Goal: Task Accomplishment & Management: Use online tool/utility

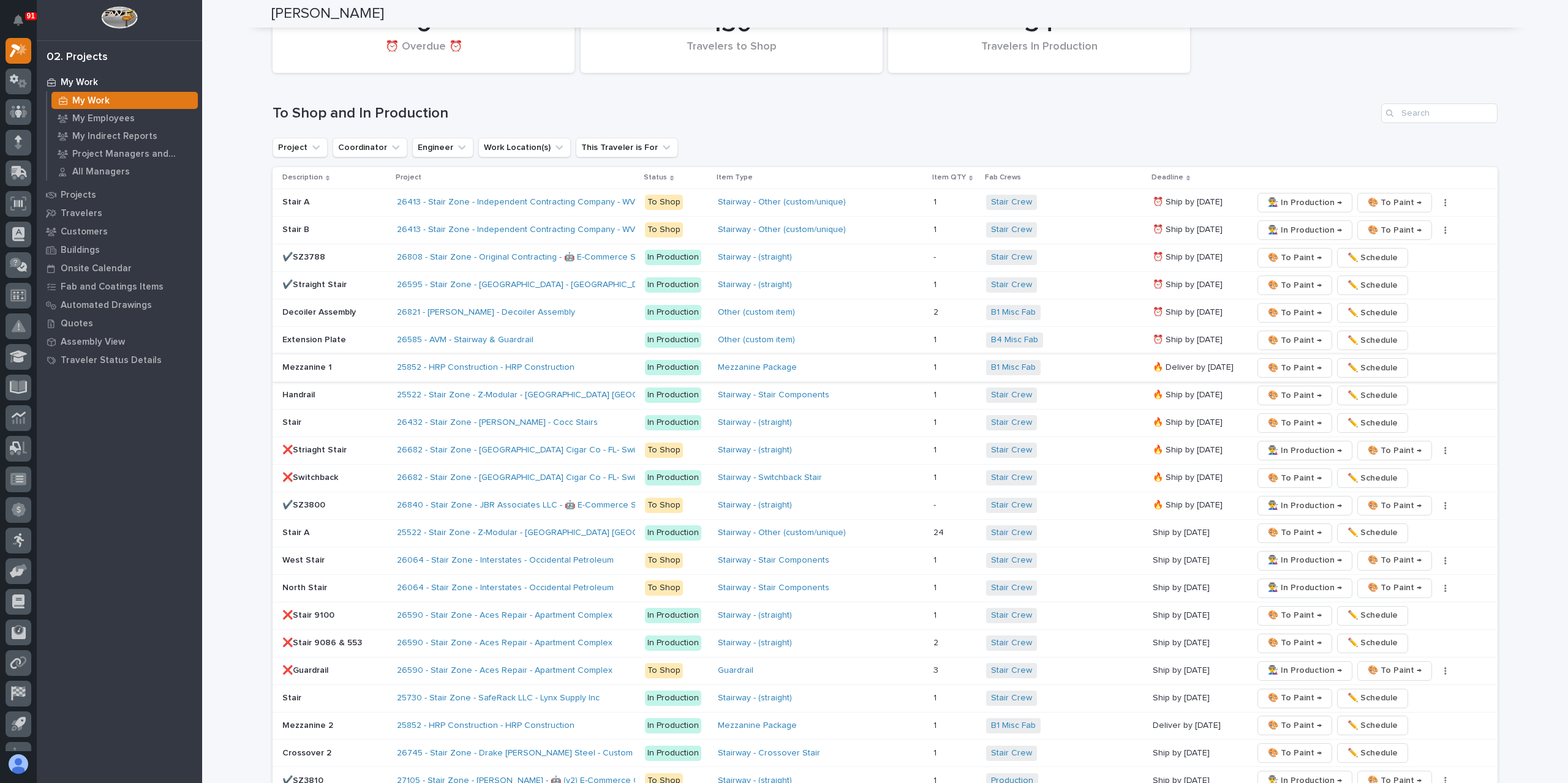
scroll to position [2009, 0]
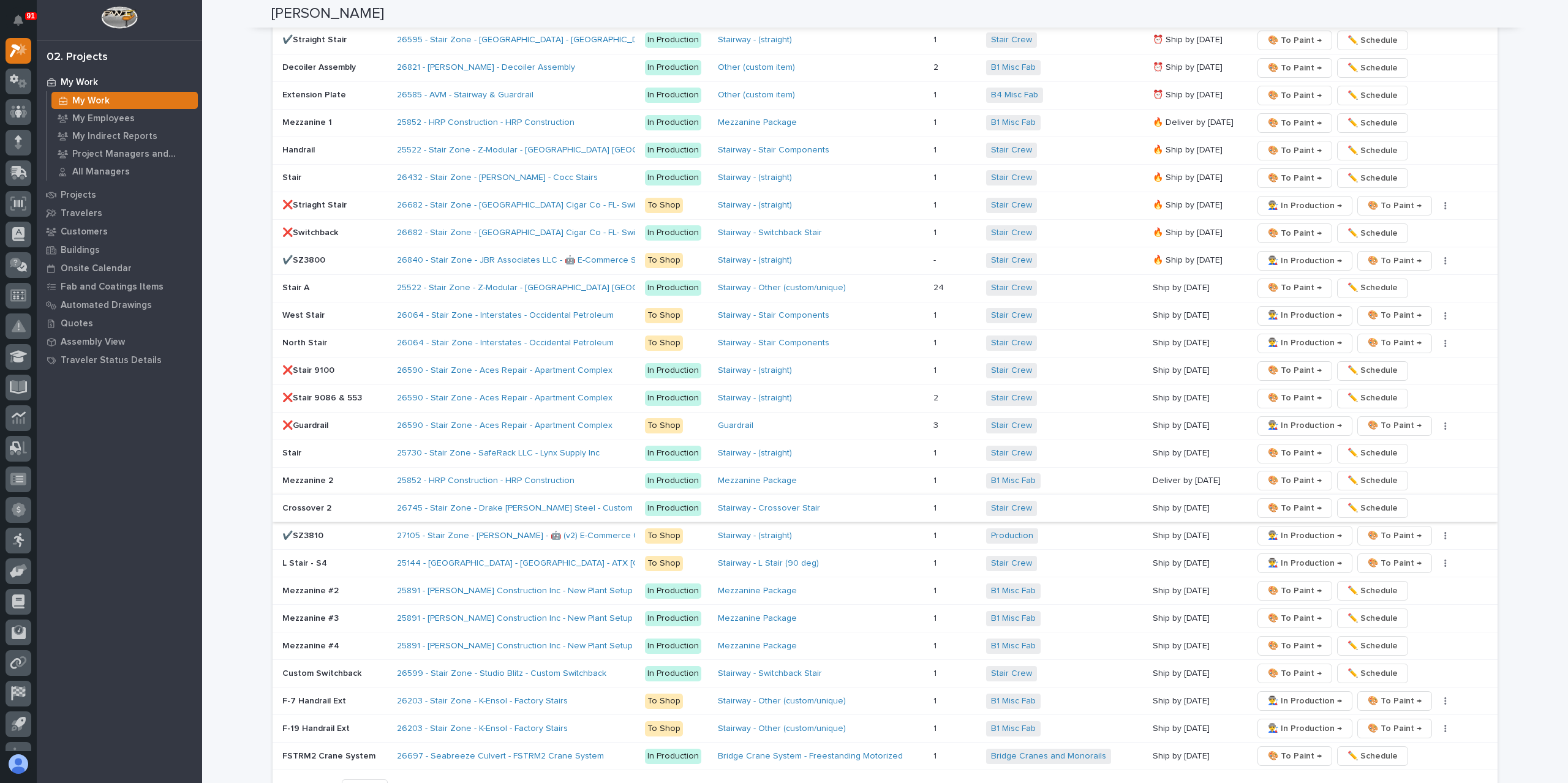
click at [1275, 501] on span "🎨 To Paint →" at bounding box center [1295, 508] width 54 height 14
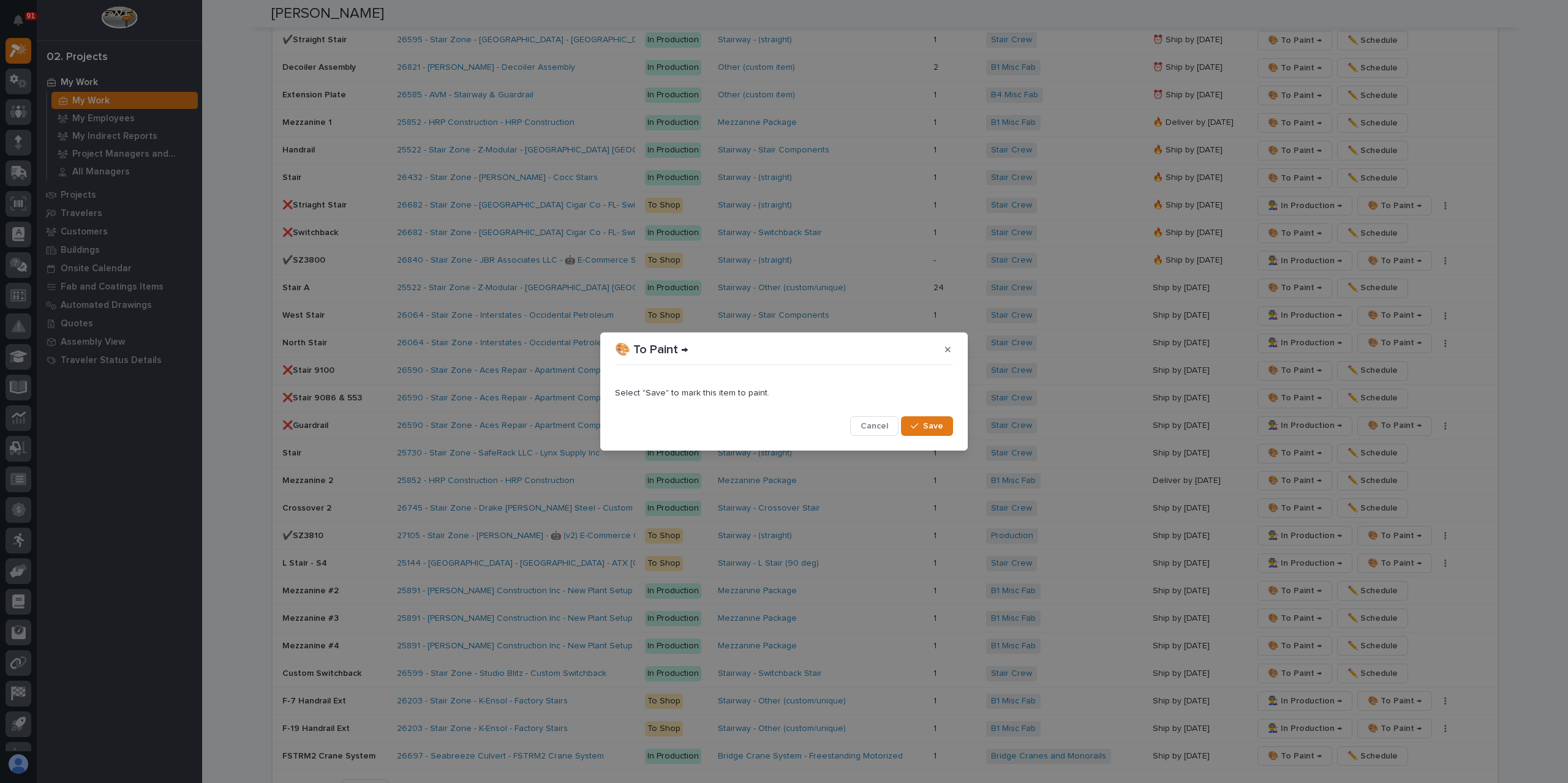
click at [938, 425] on span "Save" at bounding box center [933, 426] width 20 height 11
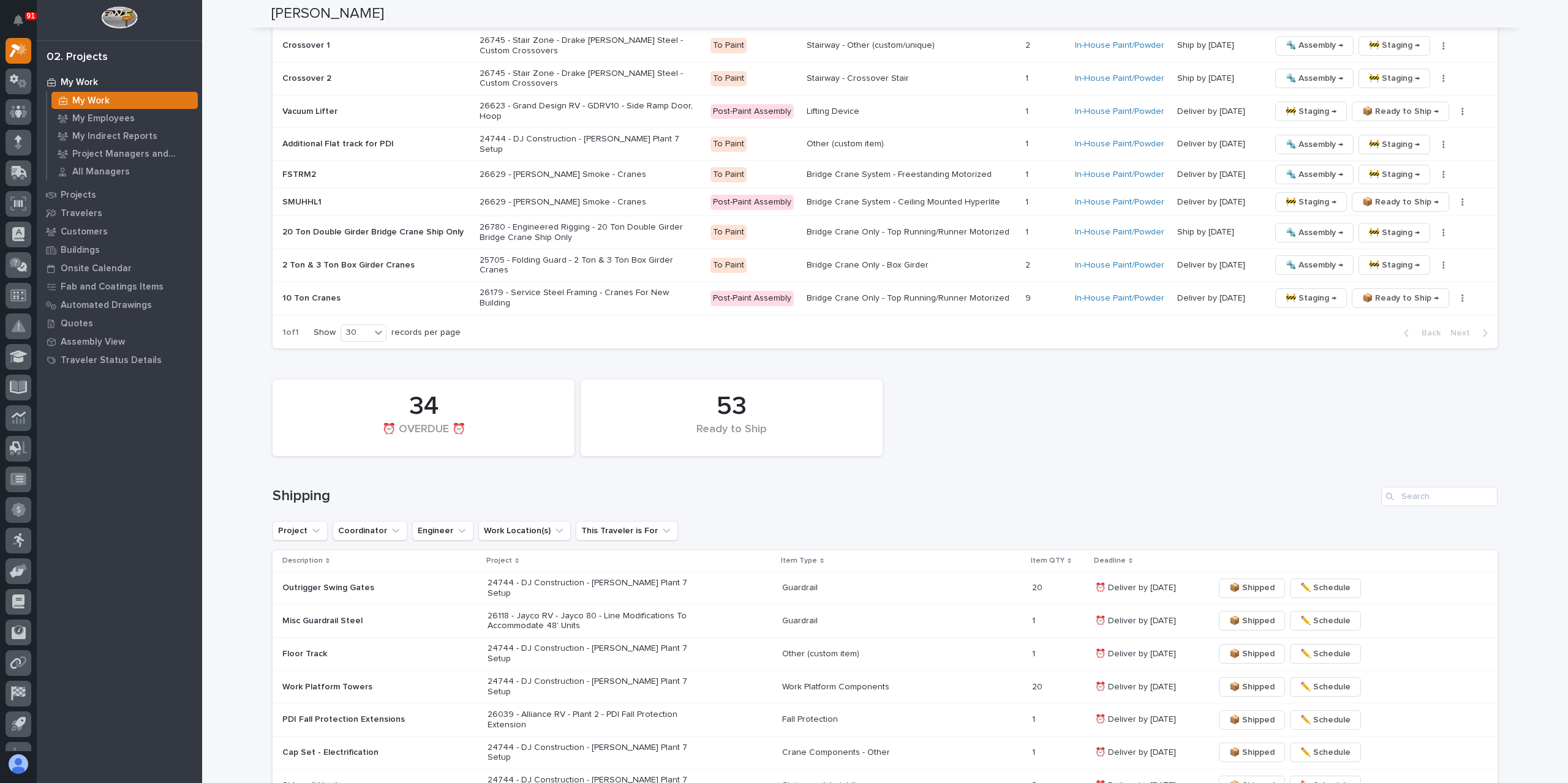
scroll to position [3495, 0]
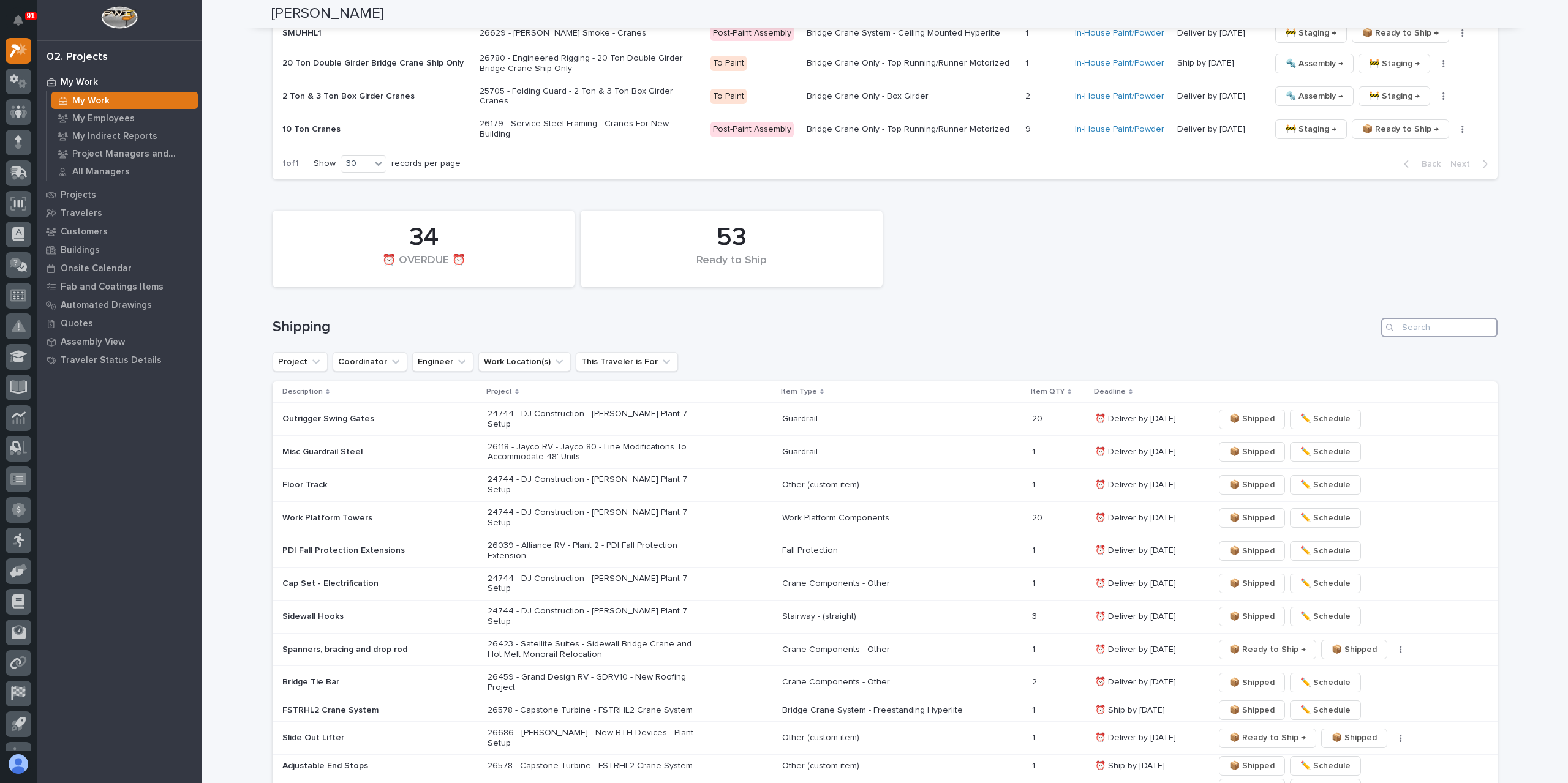
click at [1451, 318] on input "Search" at bounding box center [1439, 327] width 117 height 20
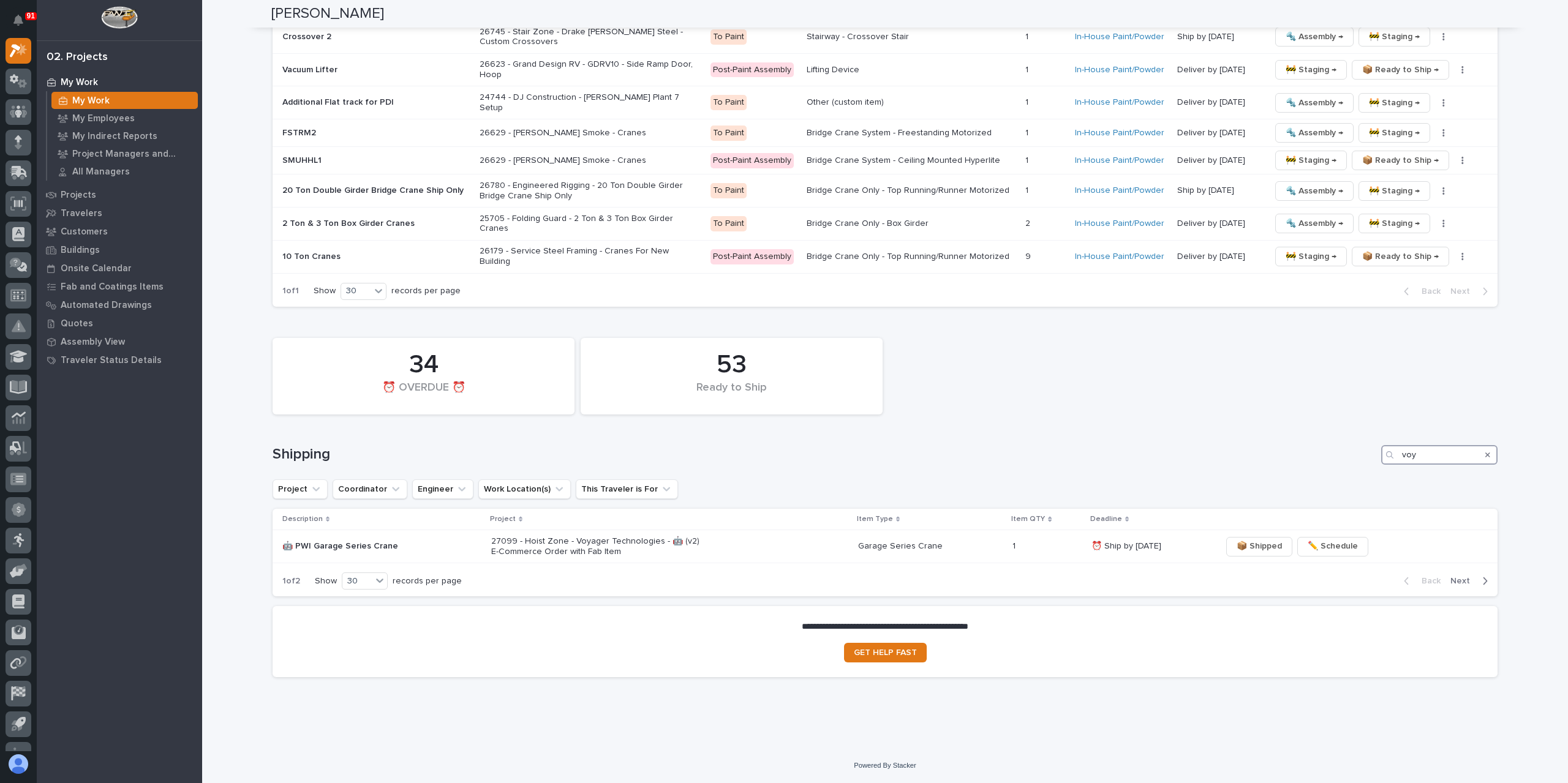
scroll to position [3300, 0]
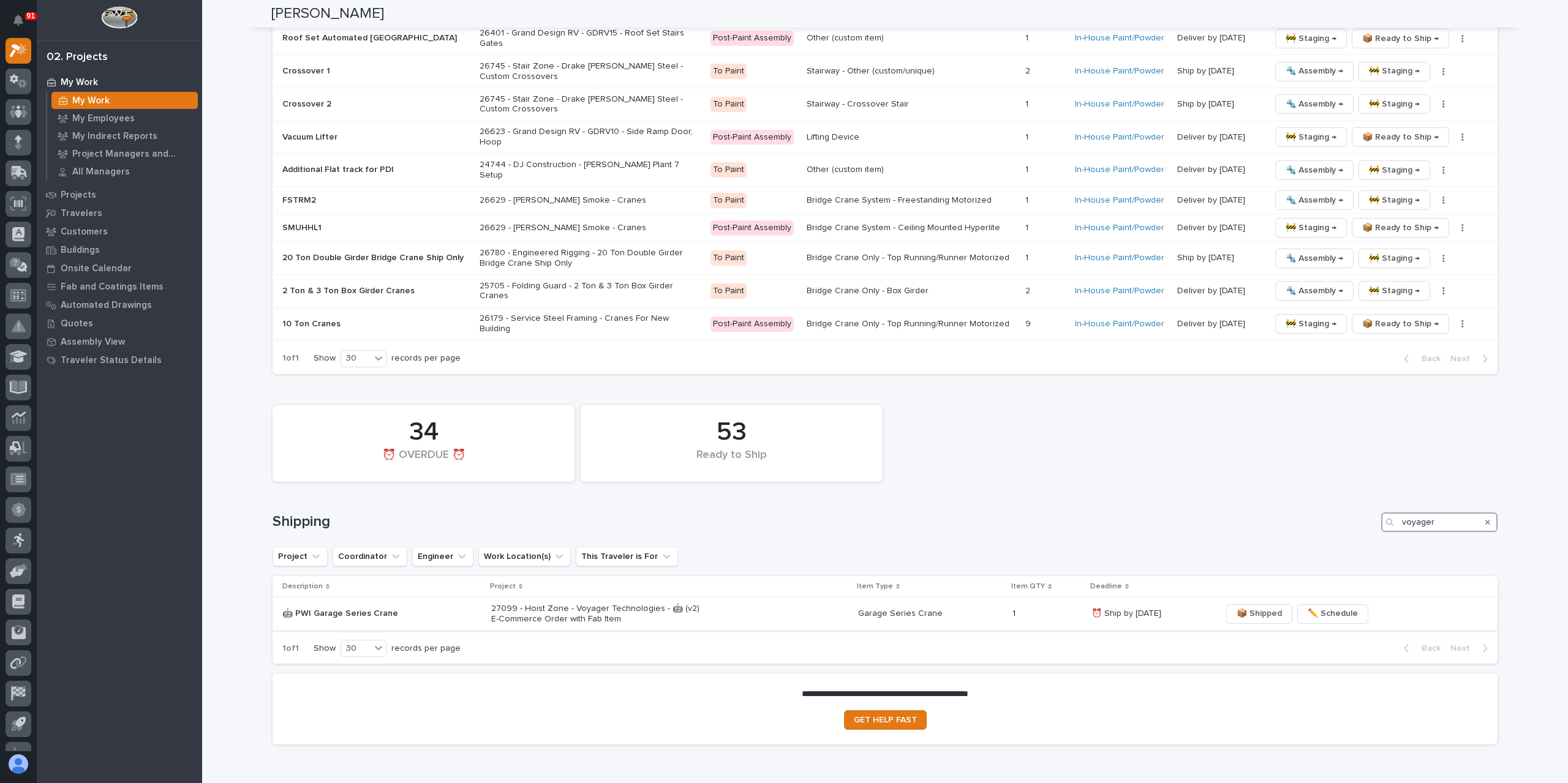
type input "voyager"
click at [580, 603] on p "27099 - Hoist Zone - Voyager Technologies - 🤖 (v2) E-Commerce Order with Fab It…" at bounding box center [599, 614] width 214 height 21
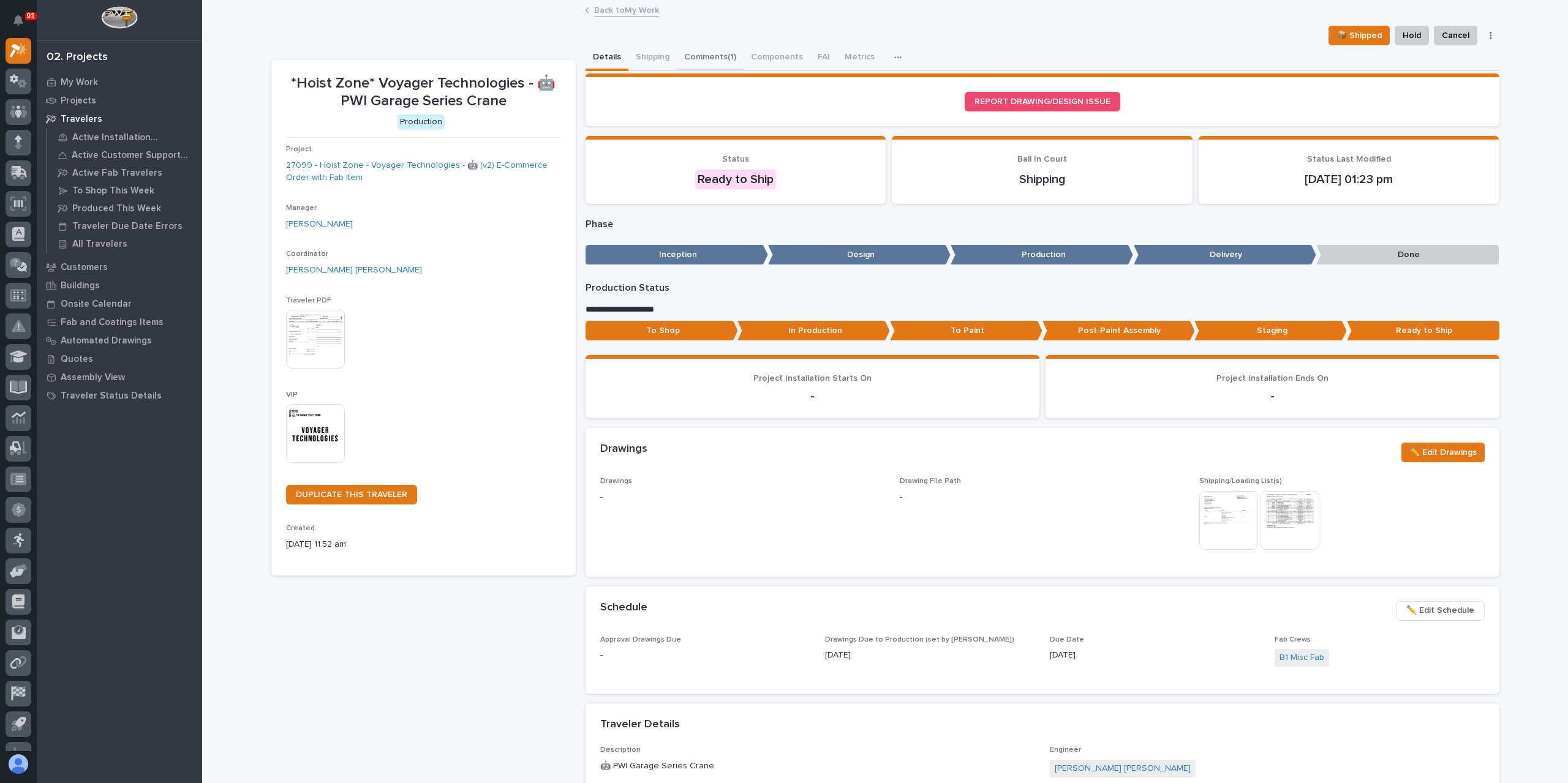
click at [698, 67] on button "Comments (1)" at bounding box center [710, 59] width 67 height 26
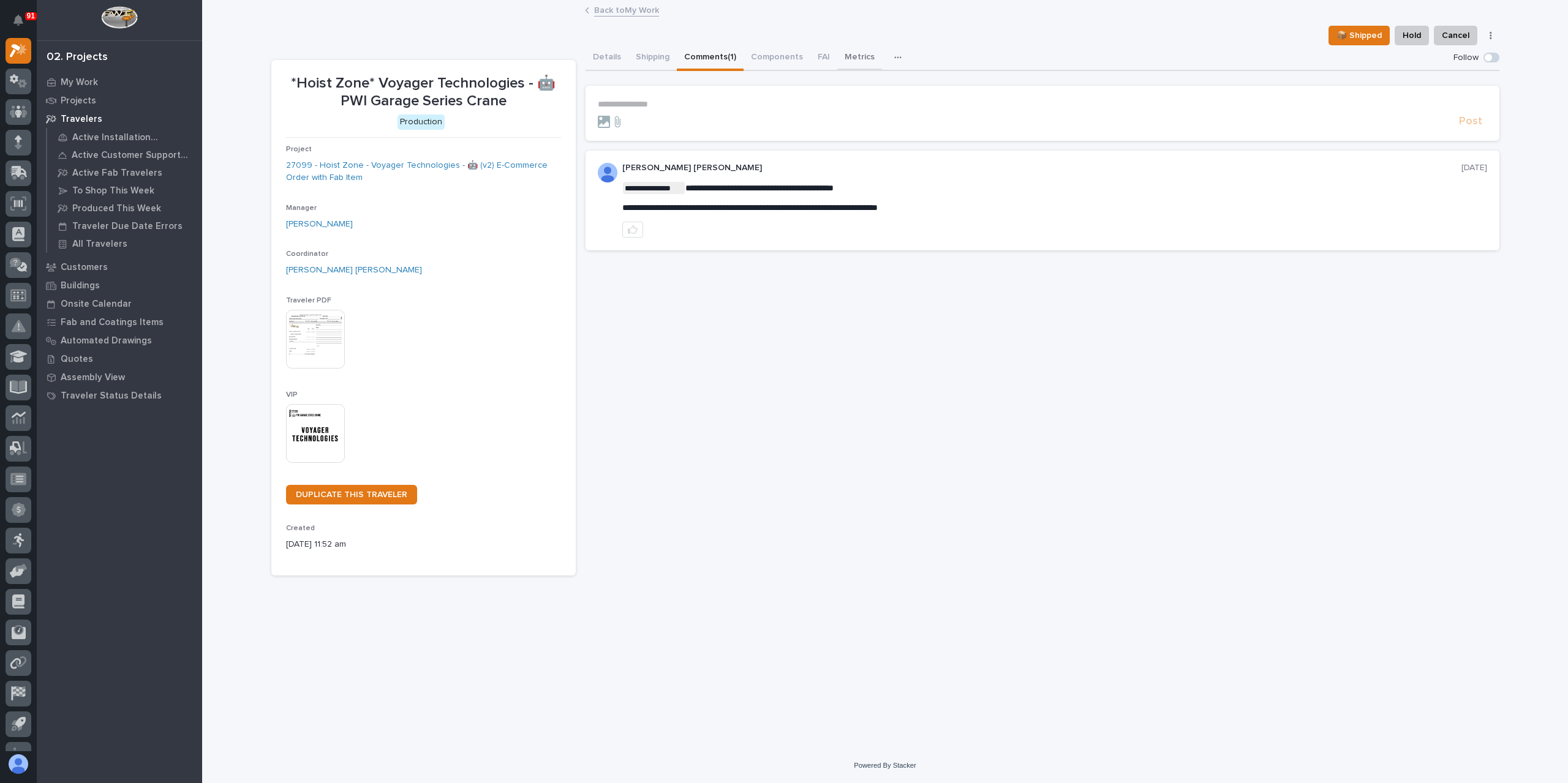
click at [846, 56] on button "Metrics" at bounding box center [859, 59] width 45 height 26
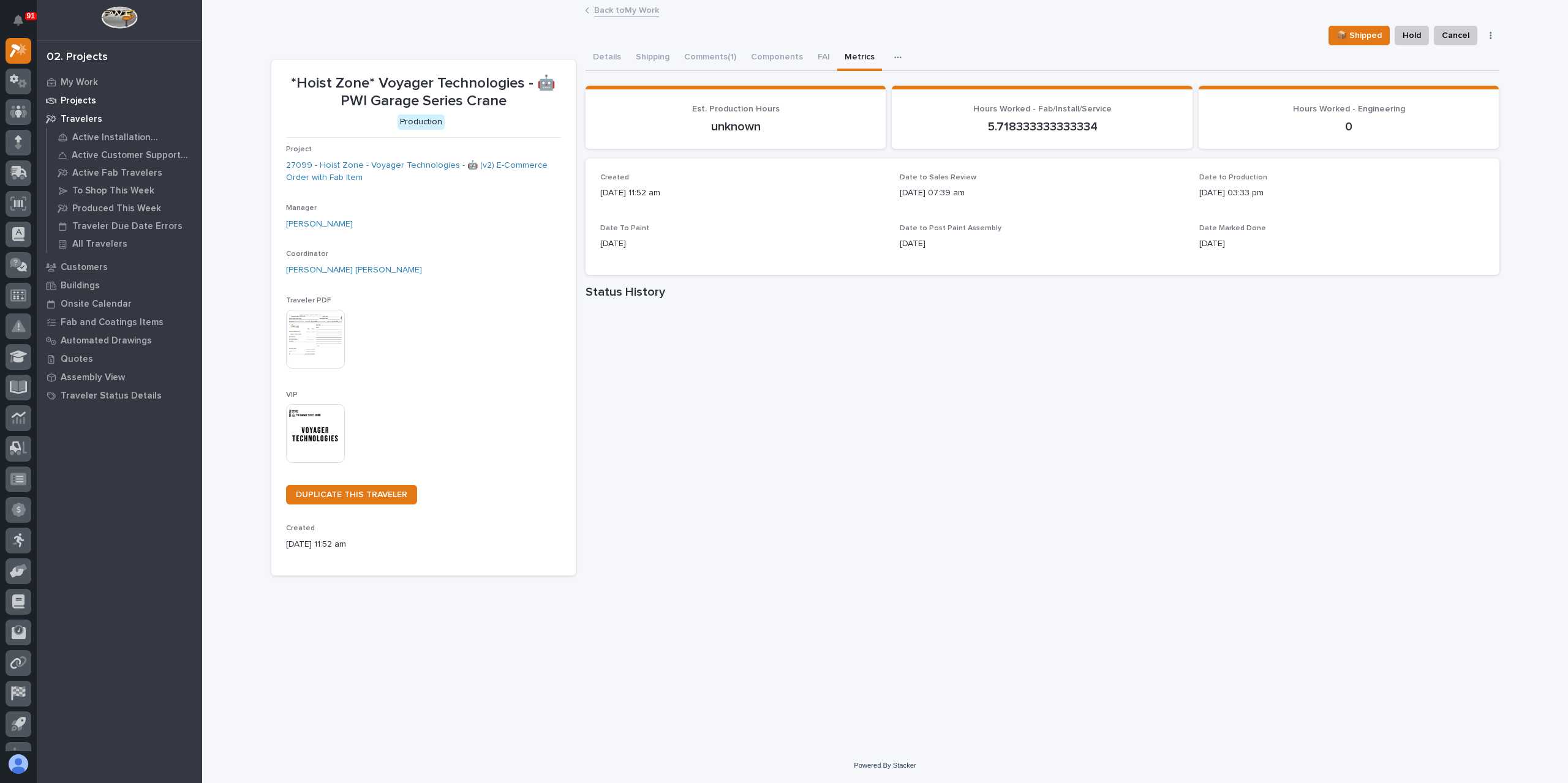
click at [69, 99] on p "Projects" at bounding box center [78, 101] width 36 height 11
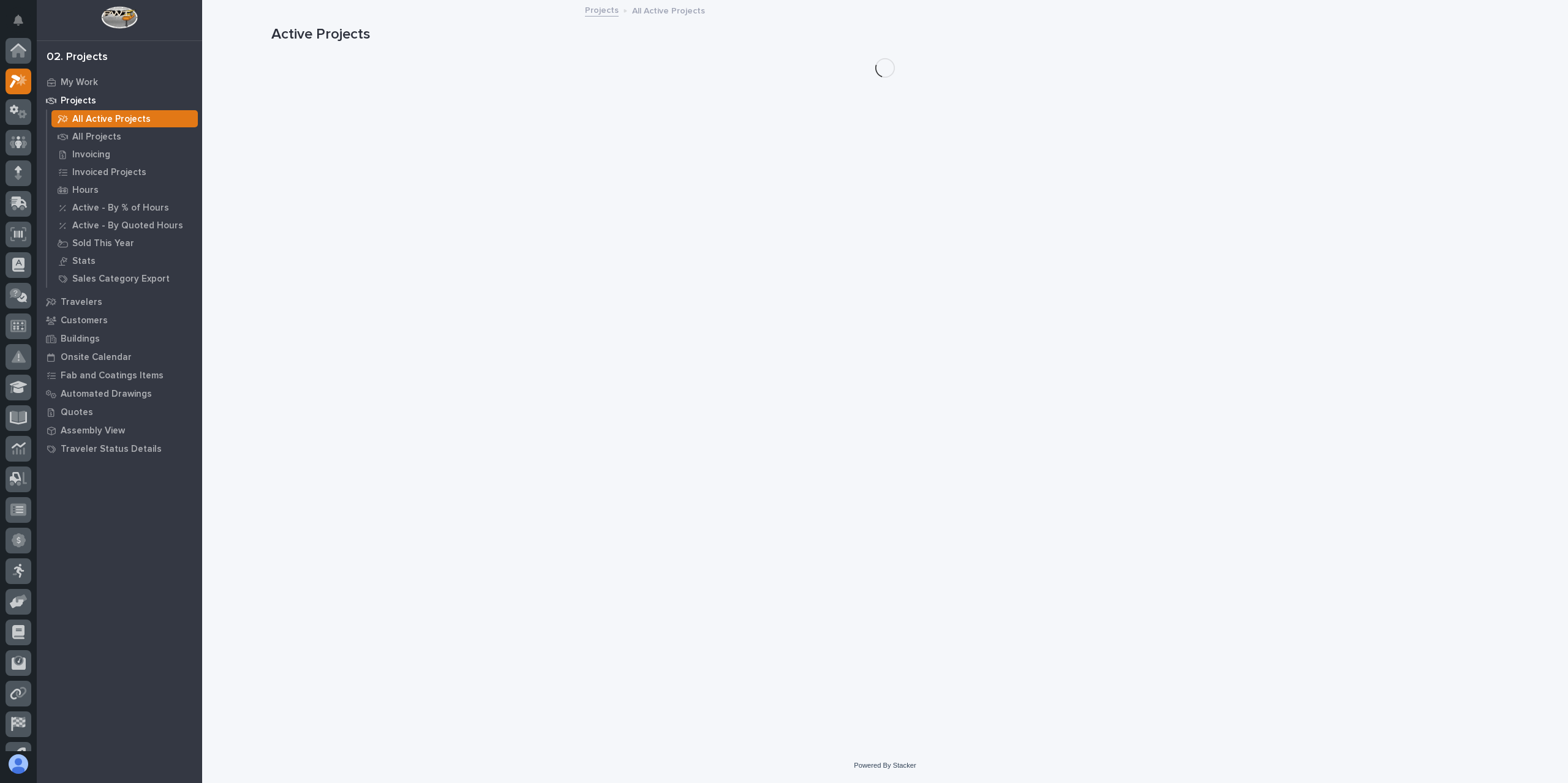
scroll to position [30, 0]
click at [88, 139] on p "All Projects" at bounding box center [97, 137] width 49 height 11
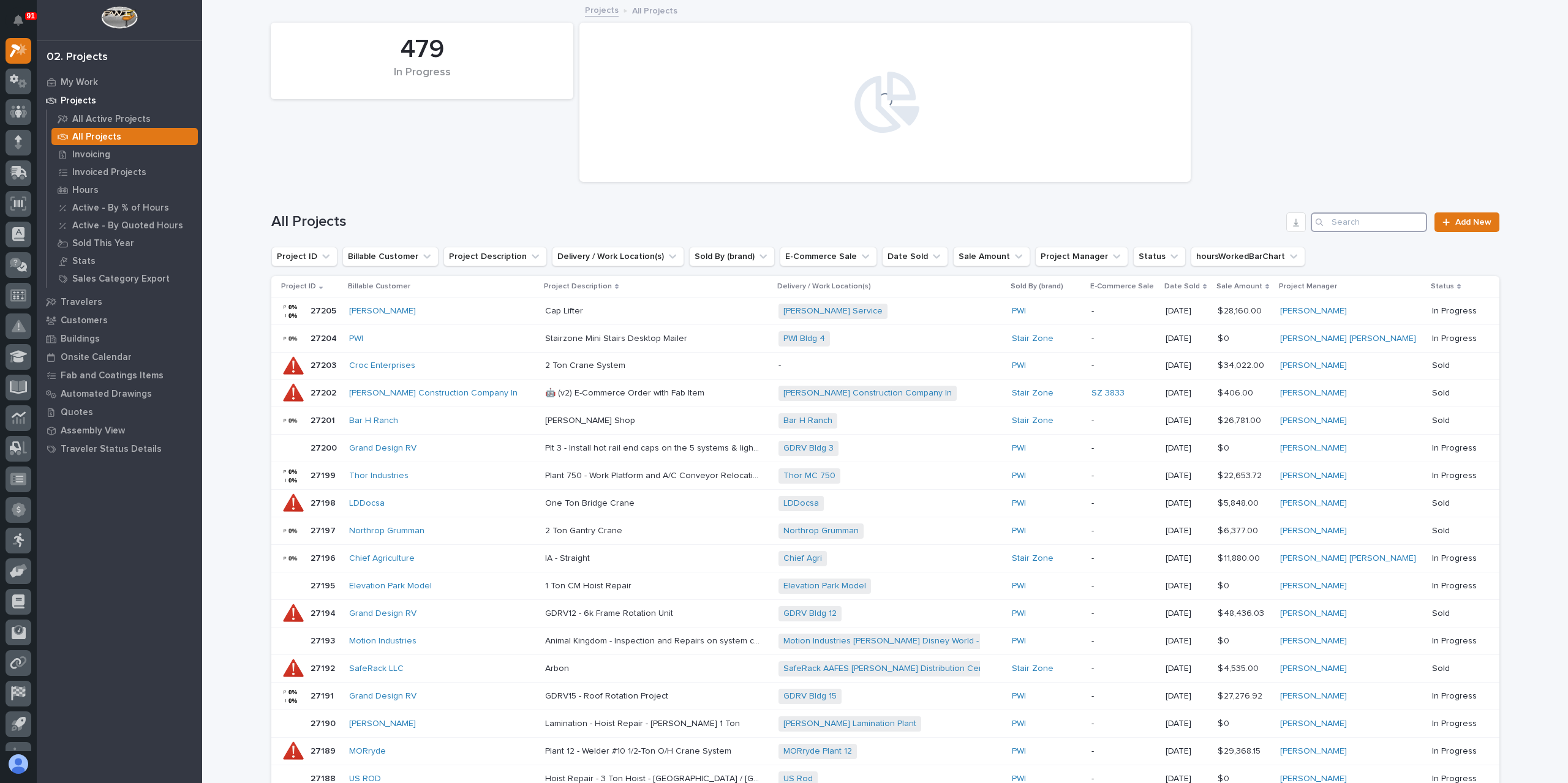
click at [1372, 215] on input "Search" at bounding box center [1369, 222] width 117 height 20
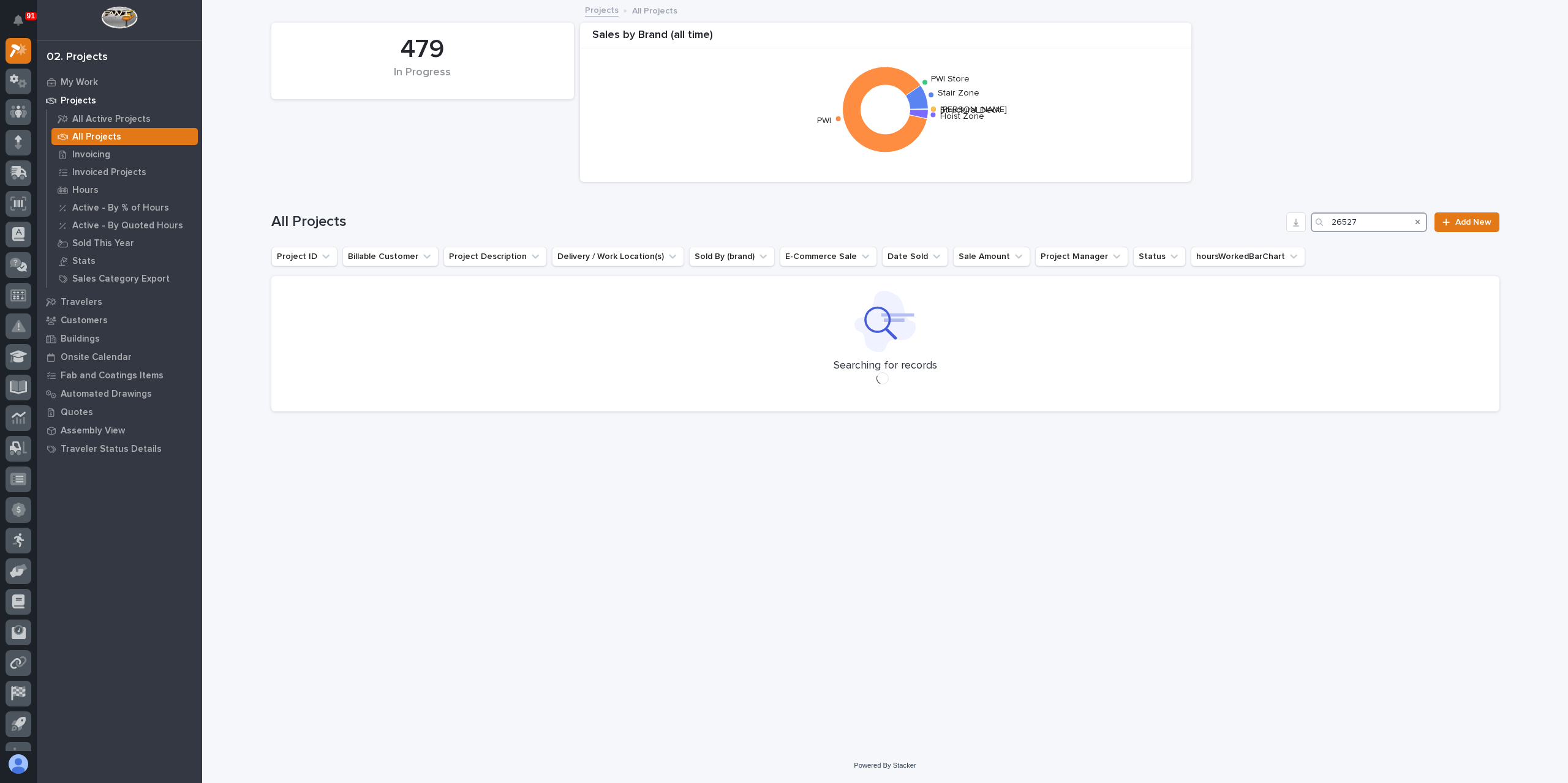
type input "26527"
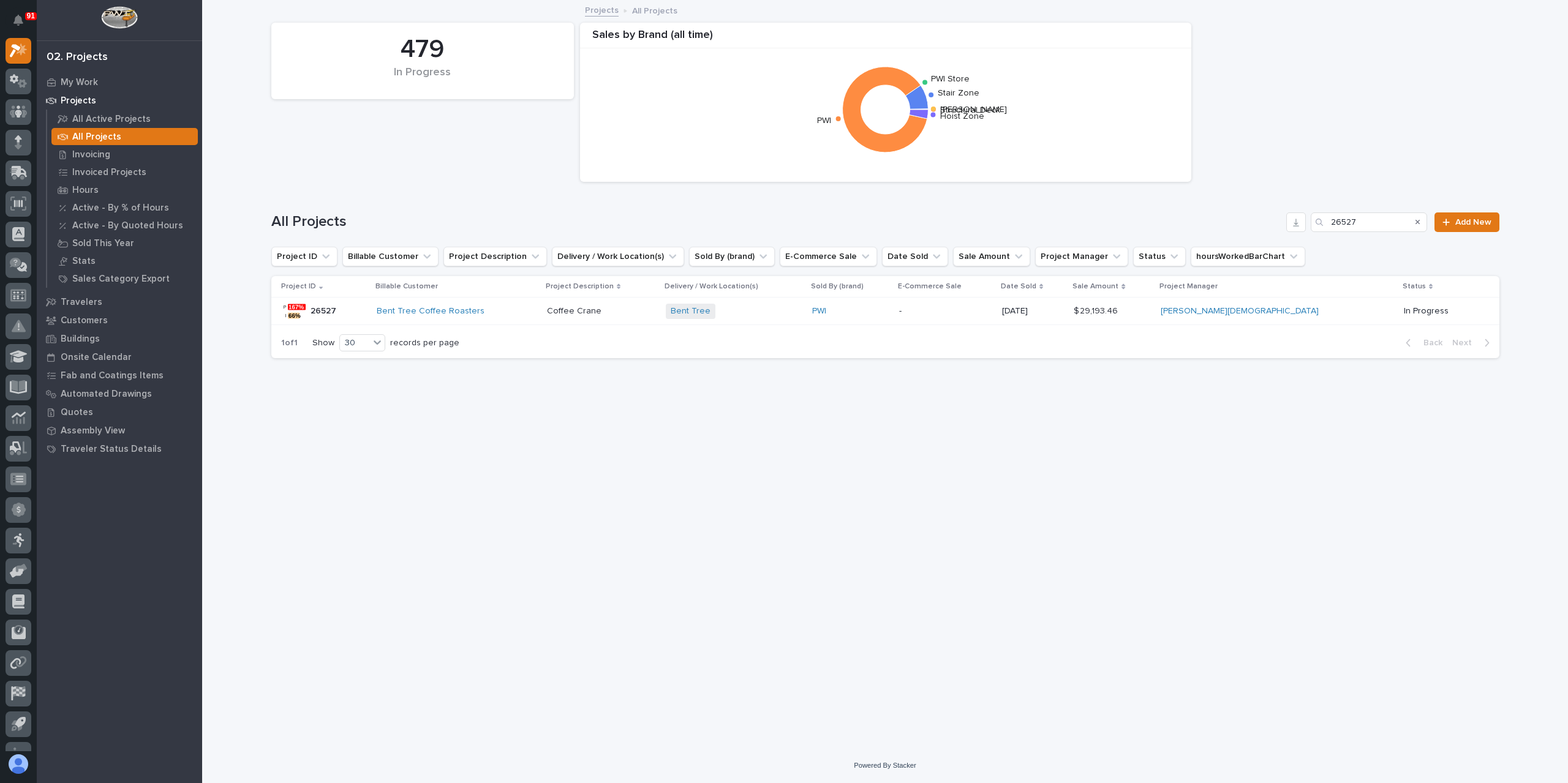
click at [599, 313] on p "Coffee Crane" at bounding box center [575, 310] width 57 height 13
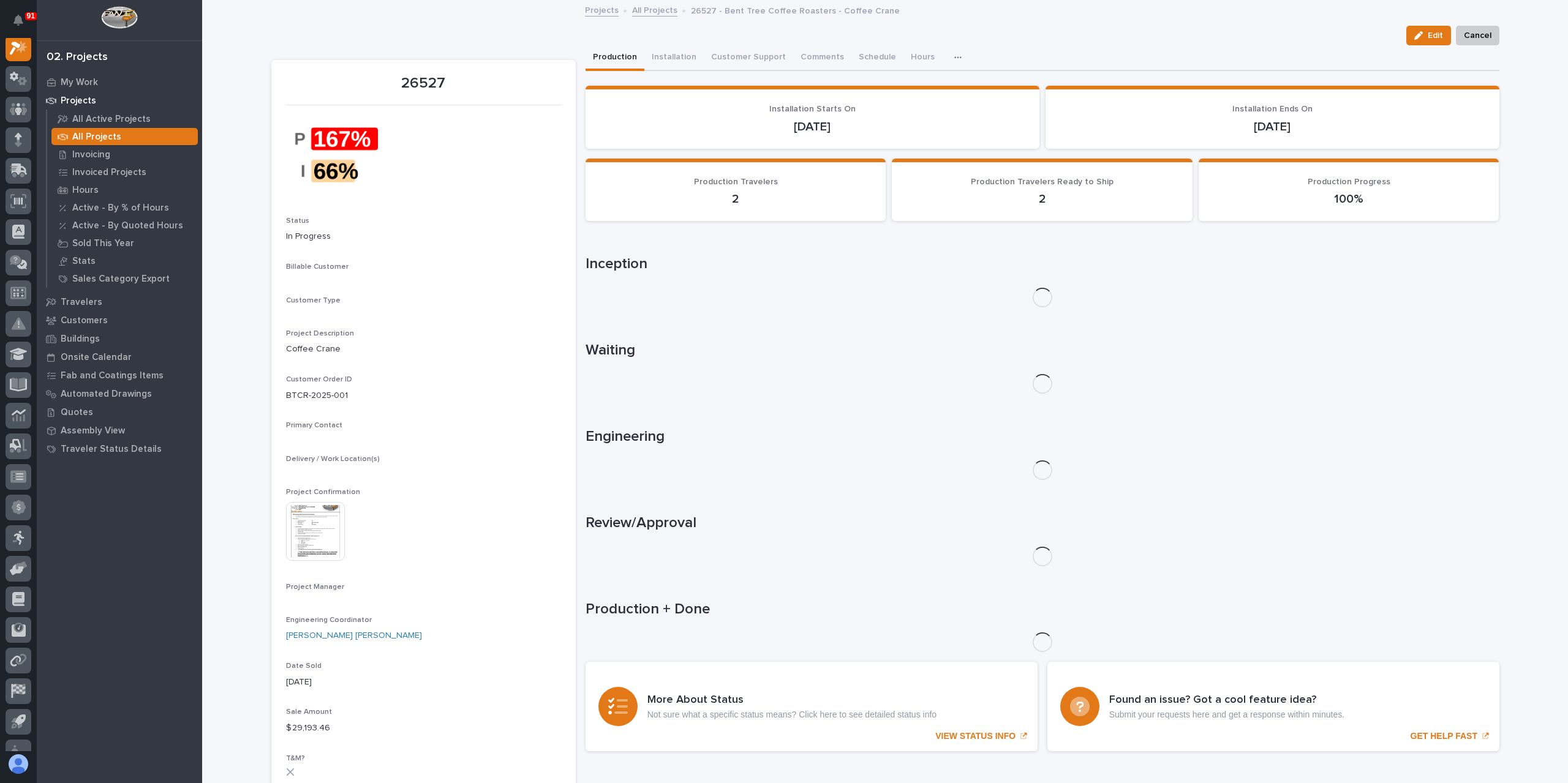
scroll to position [30, 0]
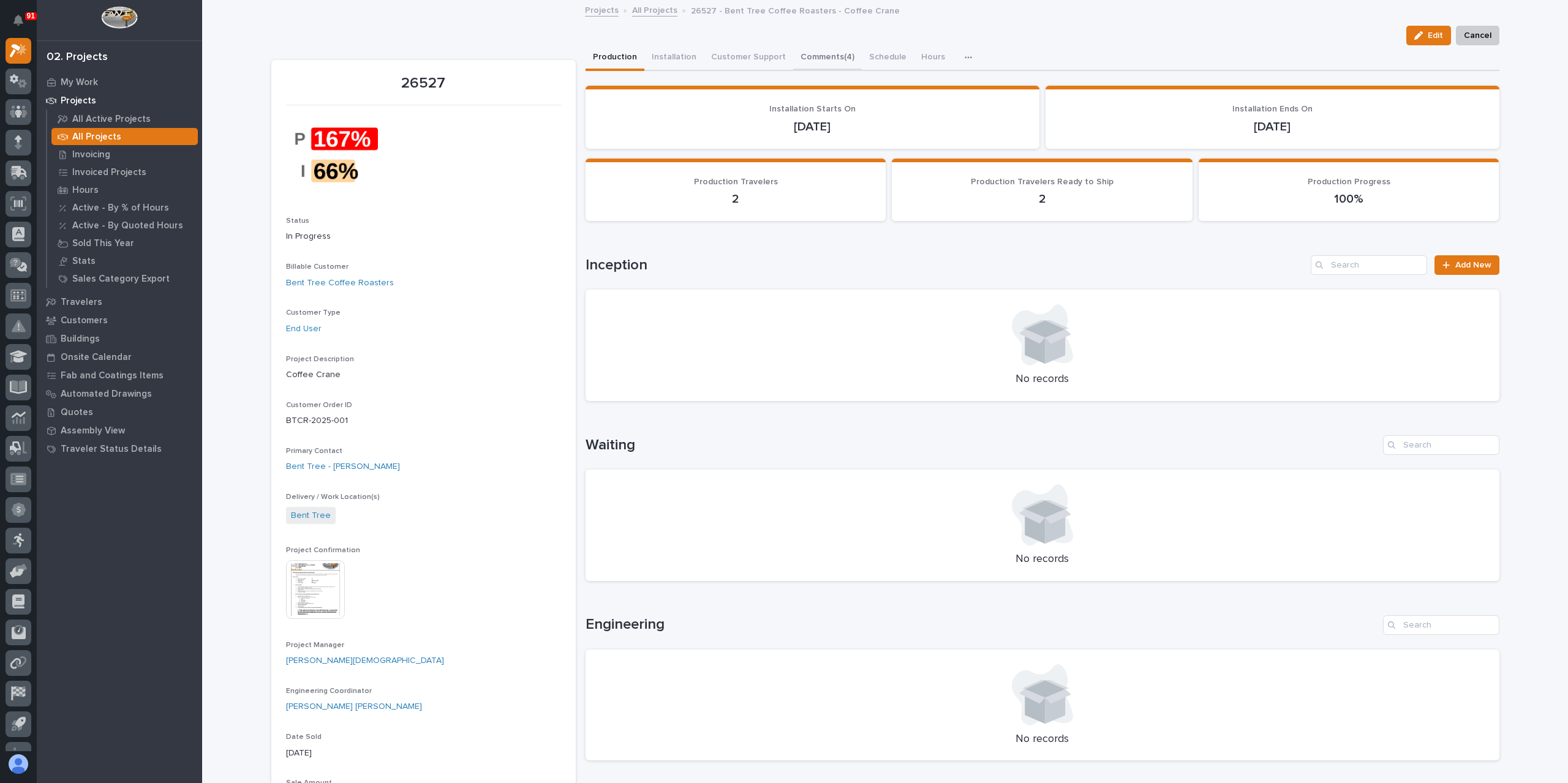
click at [814, 62] on button "Comments (4)" at bounding box center [827, 59] width 69 height 26
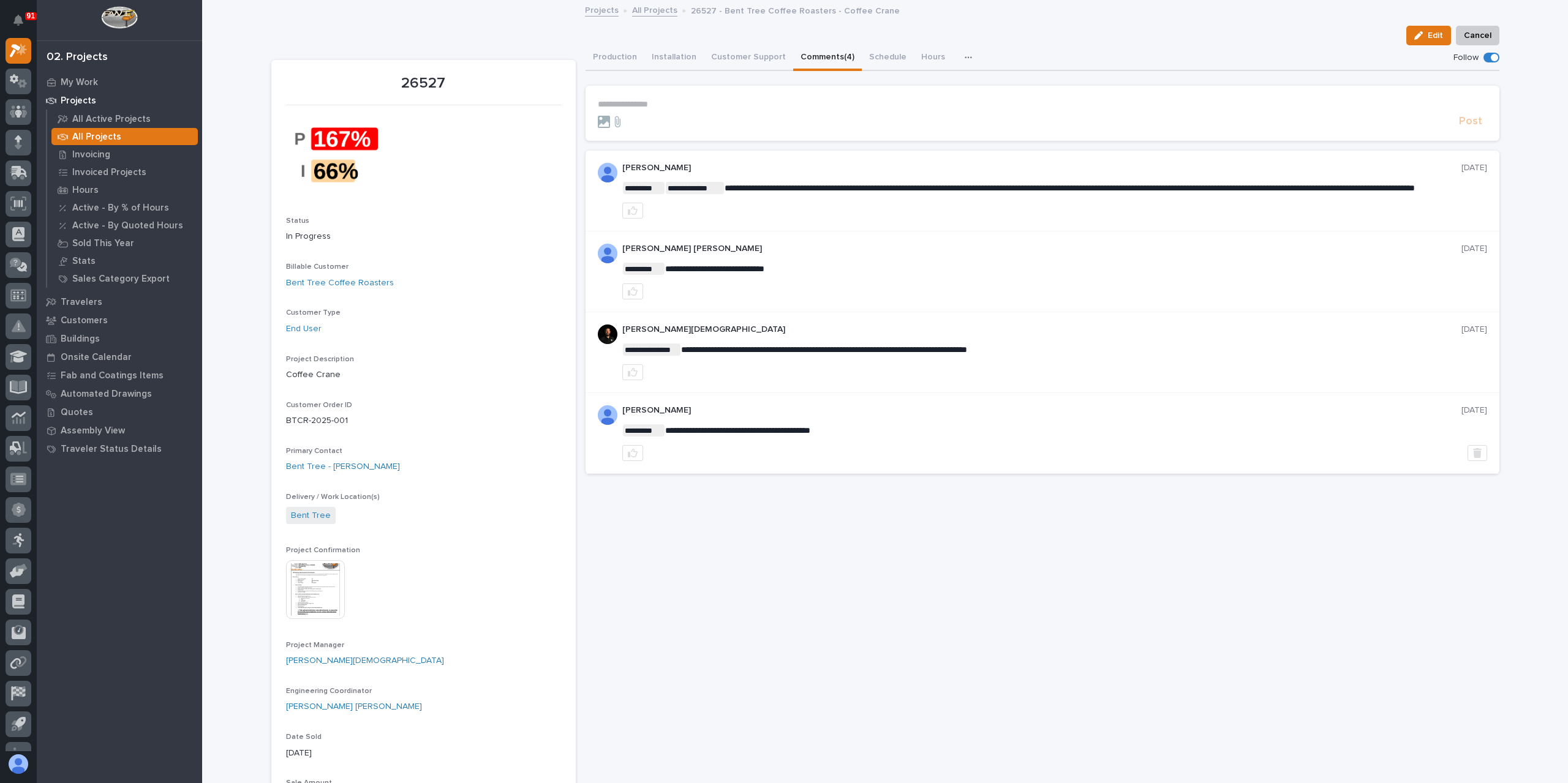
click at [964, 57] on div "button" at bounding box center [970, 58] width 12 height 9
click at [927, 54] on button "Hours" at bounding box center [933, 59] width 38 height 26
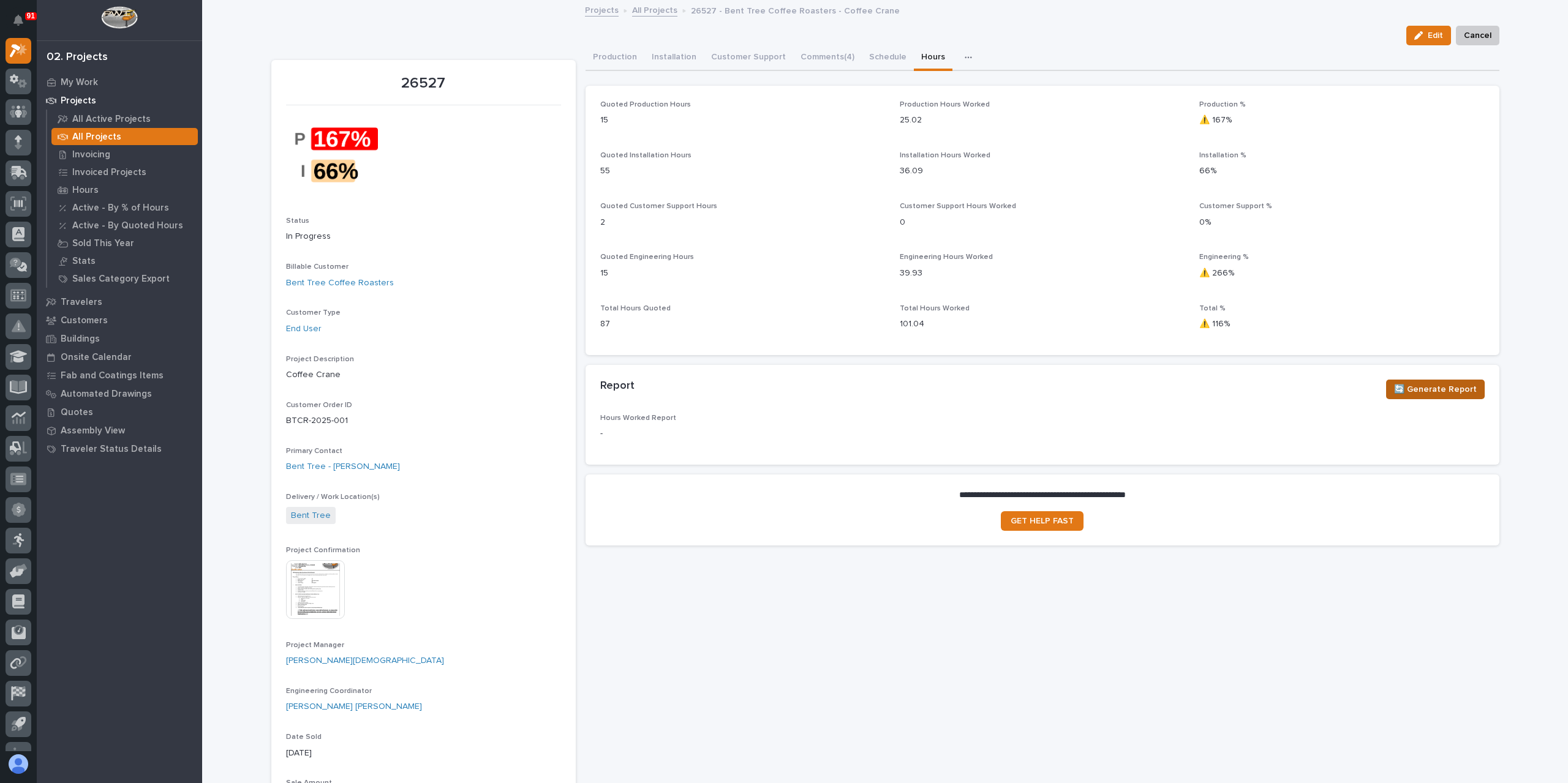
click at [1446, 391] on span "🔄 Generate Report" at bounding box center [1435, 389] width 83 height 14
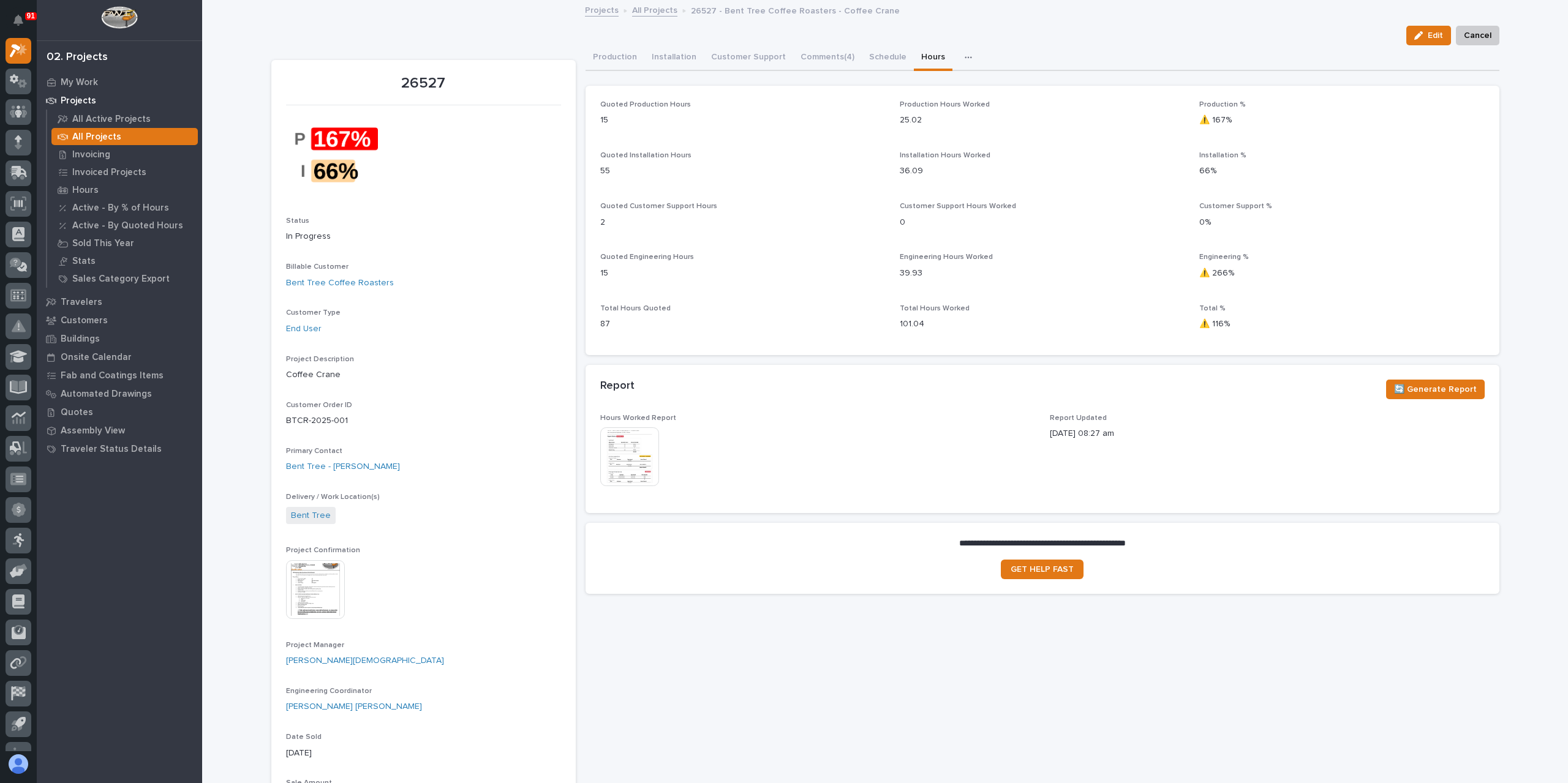
click at [615, 456] on img at bounding box center [629, 456] width 59 height 59
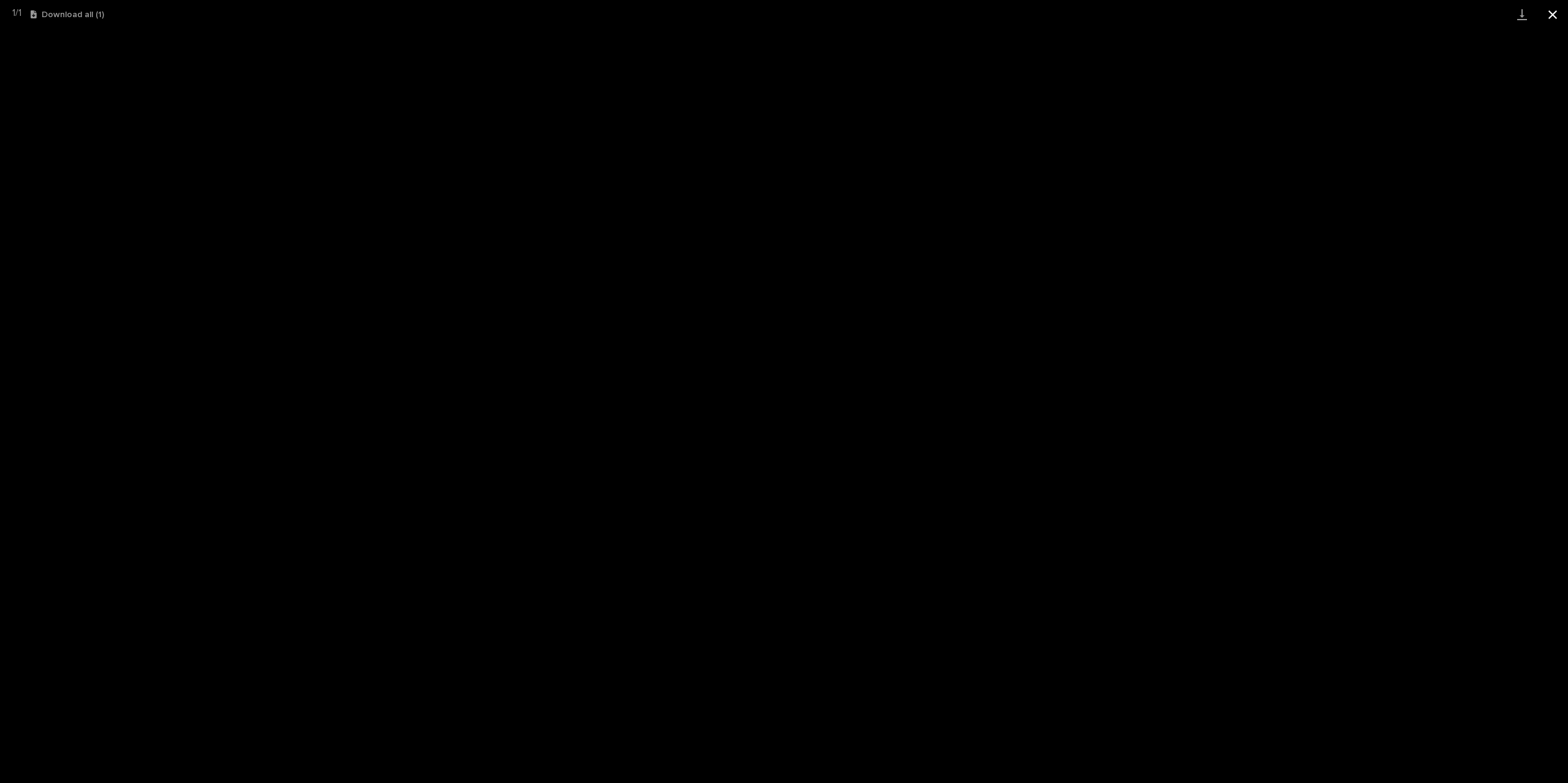
click at [1552, 12] on button "Close gallery" at bounding box center [1553, 14] width 30 height 29
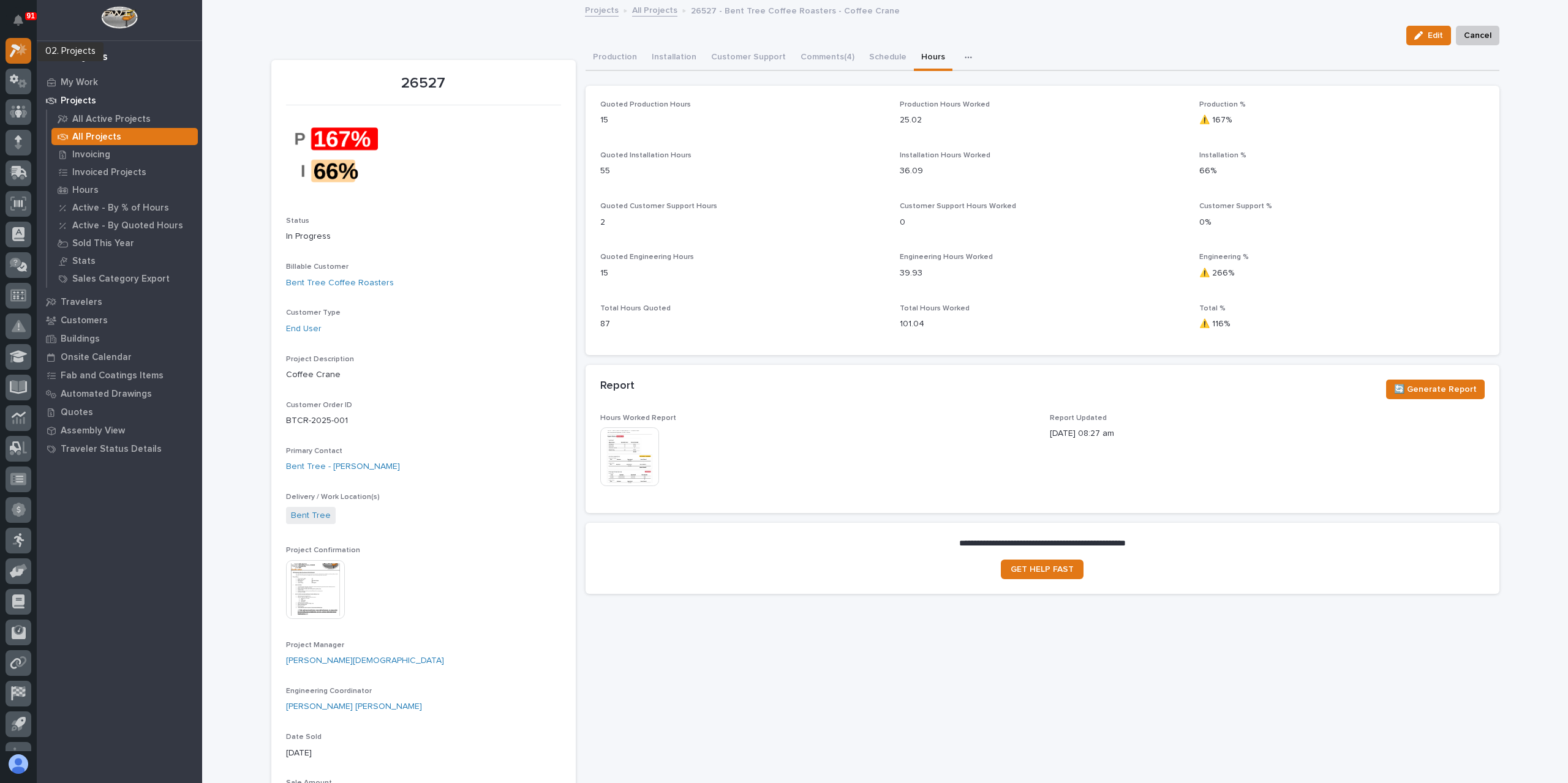
click at [17, 55] on icon at bounding box center [19, 50] width 18 height 14
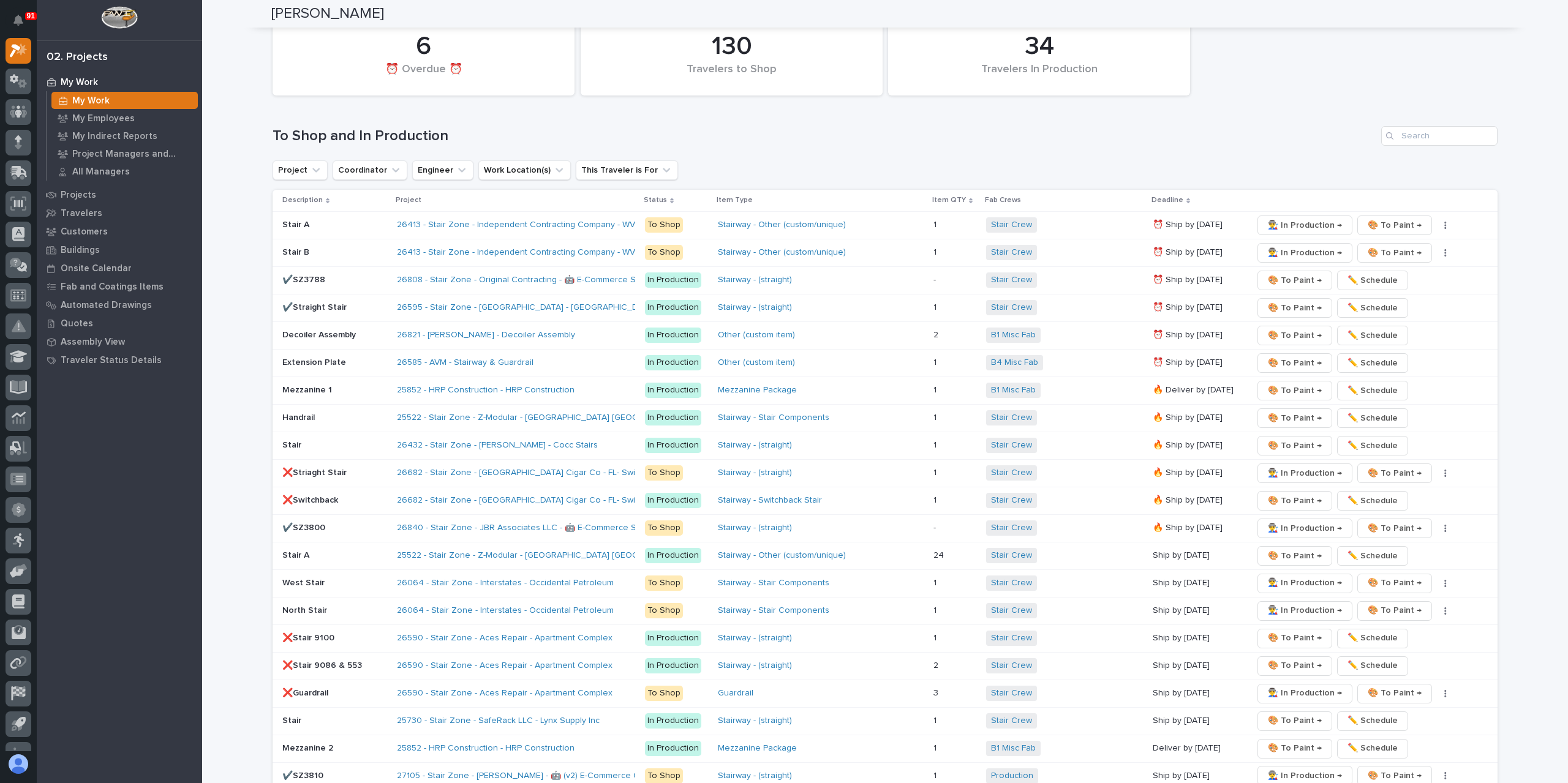
scroll to position [1700, 0]
